Goal: Transaction & Acquisition: Purchase product/service

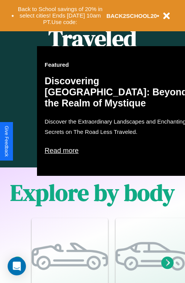
scroll to position [489, 0]
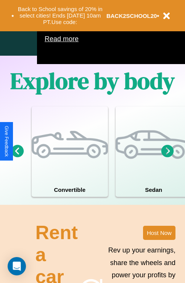
click at [167, 157] on icon at bounding box center [167, 150] width 13 height 13
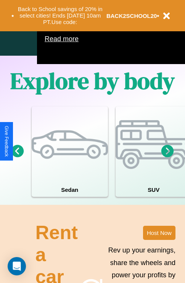
click at [167, 157] on icon at bounding box center [167, 150] width 13 height 13
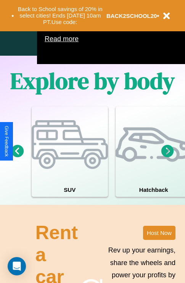
click at [167, 157] on icon at bounding box center [167, 150] width 13 height 13
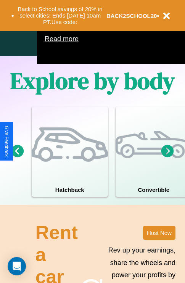
click at [17, 157] on icon at bounding box center [17, 150] width 13 height 13
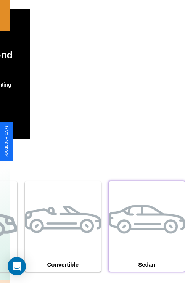
click at [146, 237] on div at bounding box center [147, 219] width 76 height 76
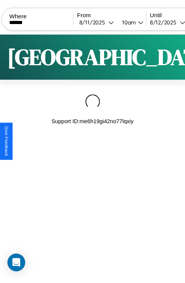
scroll to position [0, 64]
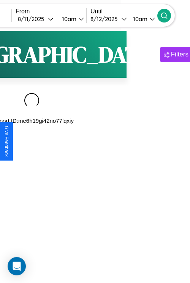
type input "******"
click at [168, 15] on icon at bounding box center [165, 16] width 8 height 8
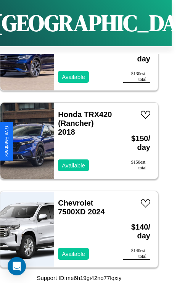
scroll to position [1619, 0]
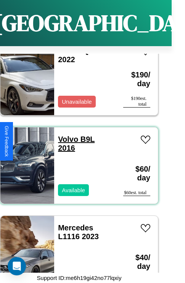
click at [65, 135] on link "Volvo B9L 2016" at bounding box center [76, 143] width 37 height 17
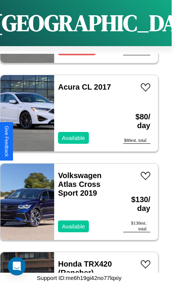
scroll to position [1972, 0]
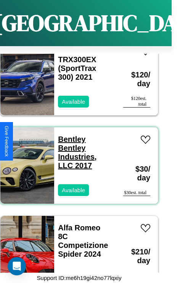
click at [69, 135] on link "Bentley Bentley Industries, LLC 2017" at bounding box center [77, 152] width 38 height 35
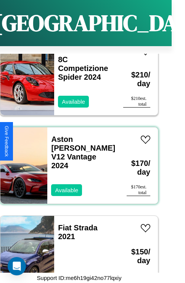
click at [76, 161] on div "Aston Martin V12 Vantage 2024 Available" at bounding box center [83, 165] width 72 height 76
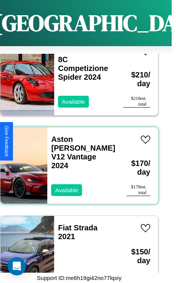
click at [76, 161] on div "Aston Martin V12 Vantage 2024 Available" at bounding box center [83, 165] width 72 height 76
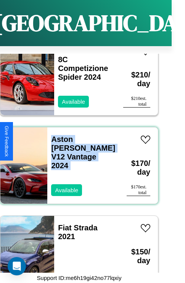
click at [76, 161] on div "Aston Martin V12 Vantage 2024 Available" at bounding box center [83, 165] width 72 height 76
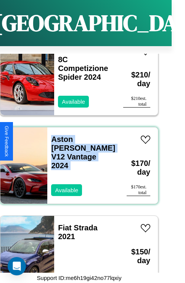
click at [76, 161] on div "Aston Martin V12 Vantage 2024 Available" at bounding box center [83, 165] width 72 height 76
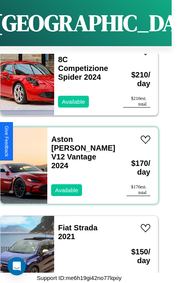
click at [76, 161] on div "Aston Martin V12 Vantage 2024 Available" at bounding box center [83, 165] width 72 height 76
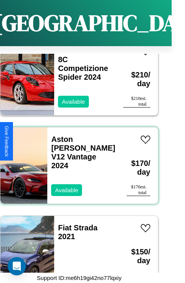
click at [76, 161] on div "Aston Martin V12 Vantage 2024 Available" at bounding box center [83, 165] width 72 height 76
click at [79, 135] on link "Aston Martin V12 Vantage 2024" at bounding box center [83, 152] width 64 height 35
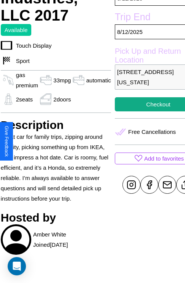
scroll to position [222, 33]
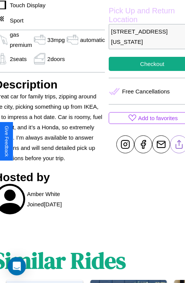
click at [179, 144] on line at bounding box center [179, 142] width 0 height 5
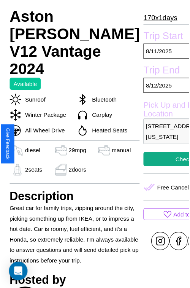
scroll to position [244, 27]
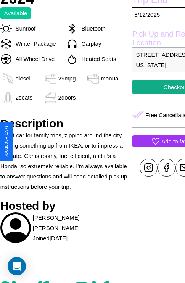
click at [161, 141] on p "Add to favorites" at bounding box center [181, 141] width 40 height 10
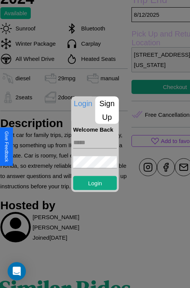
click at [107, 110] on p "Sign Up" at bounding box center [108, 109] width 24 height 27
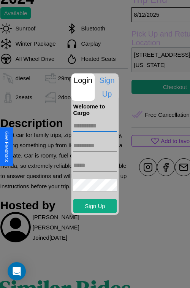
click at [95, 126] on input "text" at bounding box center [95, 126] width 44 height 12
type input "*****"
click at [95, 145] on input "text" at bounding box center [95, 146] width 44 height 12
type input "*******"
click at [95, 165] on input "text" at bounding box center [95, 166] width 44 height 12
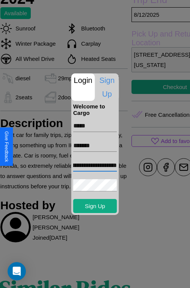
scroll to position [0, 31]
type input "**********"
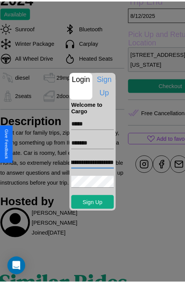
scroll to position [0, 0]
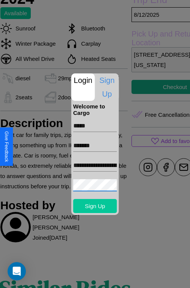
click at [95, 206] on button "Sign Up" at bounding box center [95, 206] width 44 height 14
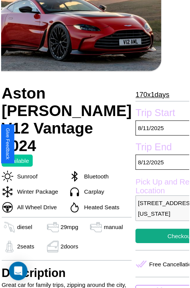
scroll to position [84, 27]
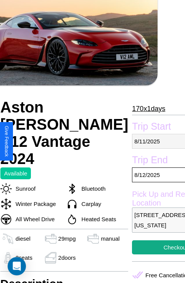
click at [141, 141] on p "8 / 11 / 2025" at bounding box center [175, 141] width 87 height 15
select select "*"
select select "****"
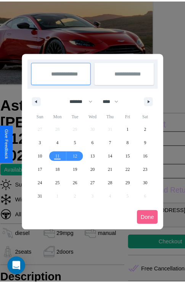
scroll to position [0, 27]
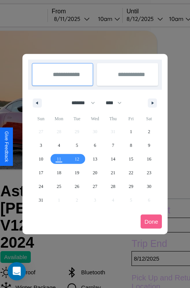
click at [82, 19] on div at bounding box center [95, 144] width 190 height 288
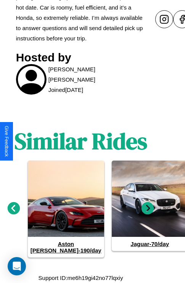
scroll to position [434, 11]
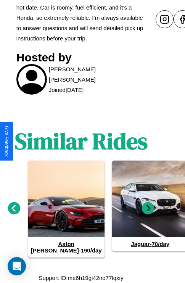
click at [14, 212] on icon at bounding box center [14, 208] width 13 height 13
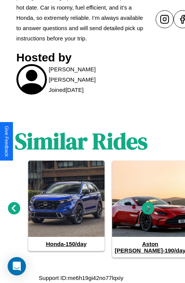
click at [148, 212] on icon at bounding box center [148, 208] width 13 height 13
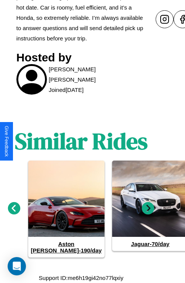
click at [148, 212] on icon at bounding box center [148, 208] width 13 height 13
